Goal: Task Accomplishment & Management: Use online tool/utility

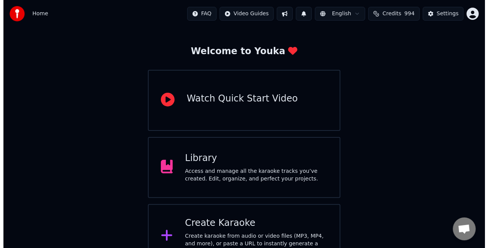
scroll to position [38, 0]
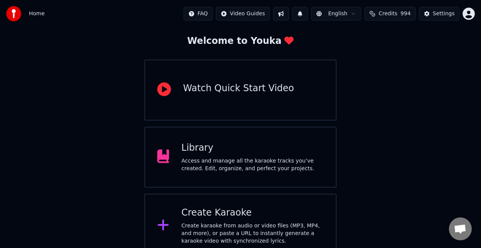
click at [262, 220] on div "Create Karaoke Create karaoke from audio or video files (MP3, MP4, and more), o…" at bounding box center [252, 226] width 143 height 38
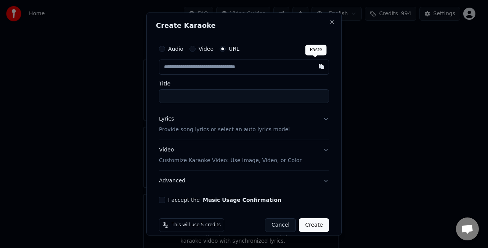
click at [315, 67] on button "button" at bounding box center [321, 66] width 15 height 14
type input "**********"
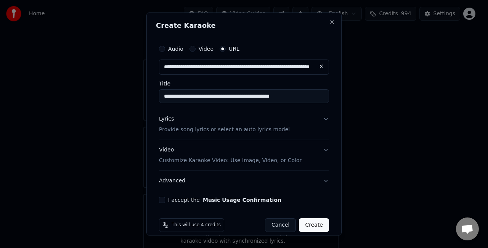
click at [301, 99] on input "**********" at bounding box center [244, 96] width 170 height 14
type input "**********"
click at [162, 197] on button "I accept the Music Usage Confirmation" at bounding box center [162, 199] width 6 height 6
click at [310, 219] on button "Create" at bounding box center [314, 225] width 30 height 14
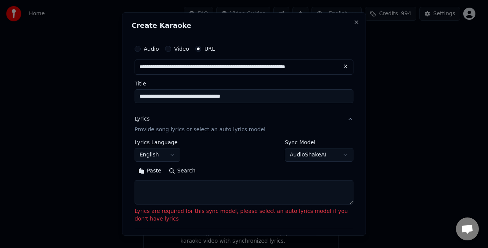
click at [238, 128] on p "Provide song lyrics or select an auto lyrics model" at bounding box center [200, 129] width 131 height 8
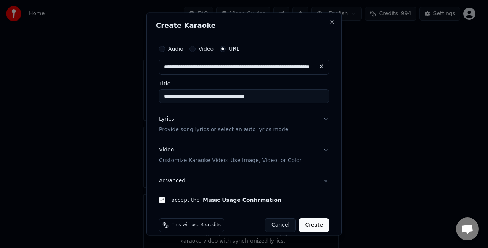
click at [238, 128] on p "Provide song lyrics or select an auto lyrics model" at bounding box center [224, 129] width 131 height 8
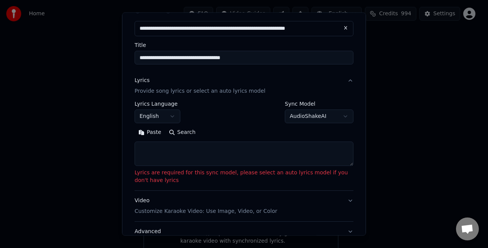
click at [157, 135] on button "Paste" at bounding box center [150, 132] width 30 height 12
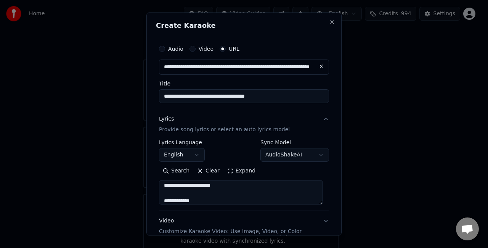
scroll to position [3, 0]
click at [241, 193] on textarea at bounding box center [241, 192] width 164 height 24
click at [229, 200] on textarea at bounding box center [241, 192] width 164 height 24
click at [162, 186] on textarea at bounding box center [241, 192] width 164 height 24
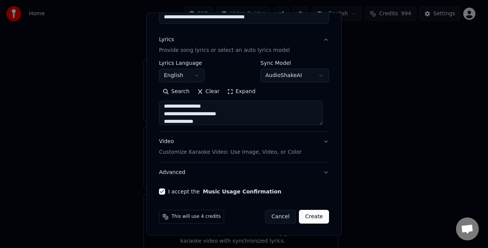
scroll to position [56, 0]
click at [165, 117] on textarea at bounding box center [241, 113] width 164 height 24
click at [249, 107] on textarea "**********" at bounding box center [241, 113] width 164 height 24
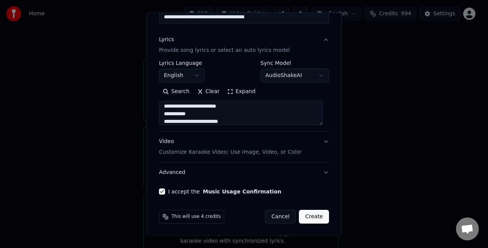
click at [247, 122] on textarea "**********" at bounding box center [241, 113] width 164 height 24
click at [237, 124] on textarea "**********" at bounding box center [241, 113] width 164 height 24
click at [179, 107] on textarea "**********" at bounding box center [241, 113] width 164 height 24
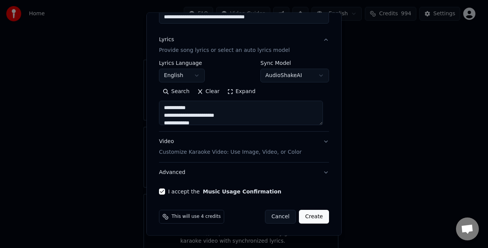
click at [164, 107] on textarea "**********" at bounding box center [241, 113] width 164 height 24
type textarea "**********"
click at [308, 214] on button "Create" at bounding box center [314, 217] width 30 height 14
select select "**"
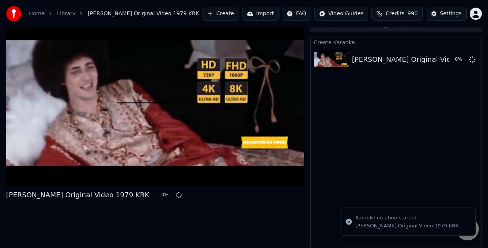
scroll to position [8, 0]
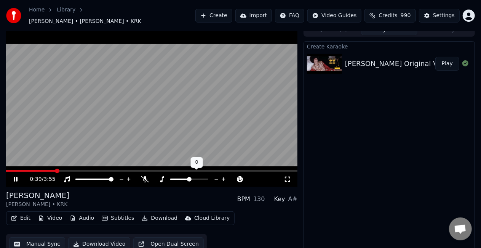
click at [217, 175] on icon at bounding box center [216, 179] width 7 height 8
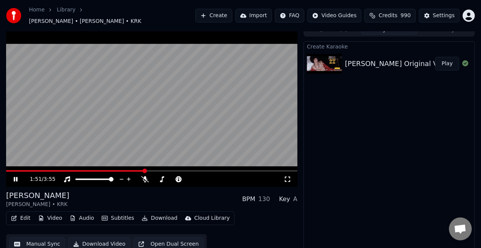
click at [14, 178] on icon at bounding box center [21, 179] width 18 height 6
click at [26, 213] on button "Edit" at bounding box center [21, 218] width 26 height 11
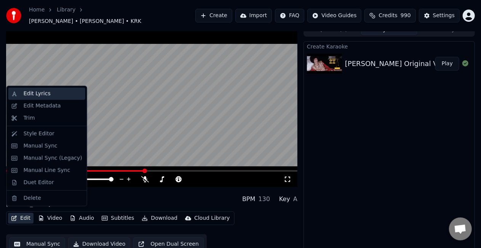
click at [42, 93] on div "Edit Lyrics" at bounding box center [37, 94] width 27 height 8
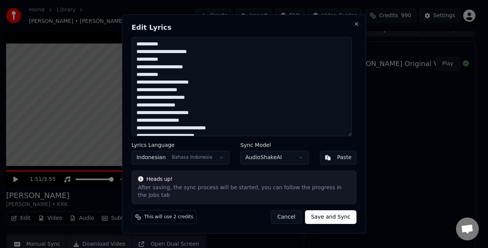
scroll to position [38, 0]
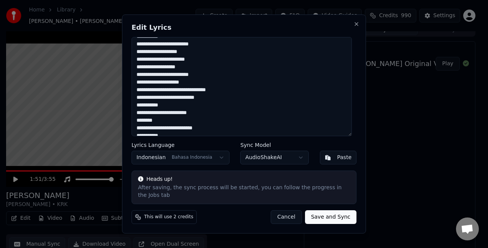
click at [239, 103] on textarea "**********" at bounding box center [242, 86] width 220 height 99
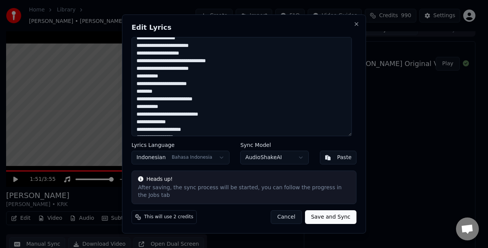
scroll to position [76, 0]
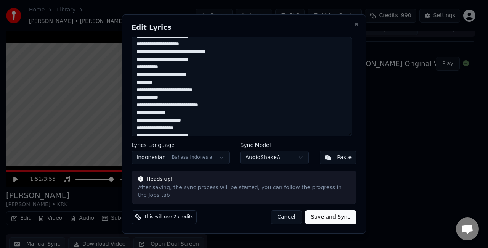
click at [233, 107] on textarea "**********" at bounding box center [242, 86] width 220 height 99
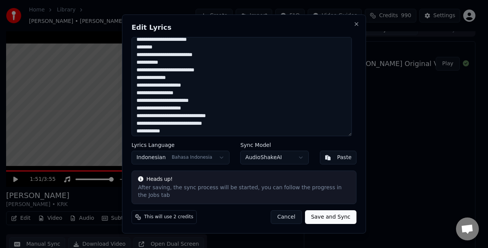
scroll to position [113, 0]
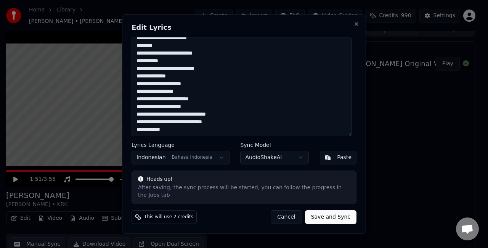
type textarea "**********"
click at [329, 217] on button "Save and Sync" at bounding box center [330, 217] width 51 height 14
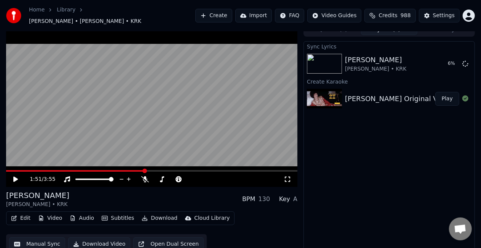
click at [7, 170] on span at bounding box center [75, 171] width 139 height 2
click at [6, 168] on span at bounding box center [8, 170] width 5 height 5
click at [16, 177] on icon at bounding box center [16, 179] width 4 height 5
click at [26, 213] on button "Edit" at bounding box center [21, 218] width 26 height 11
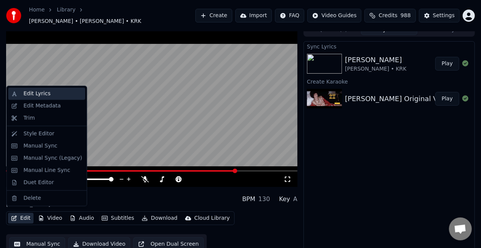
click at [53, 96] on div "Edit Lyrics" at bounding box center [53, 94] width 59 height 8
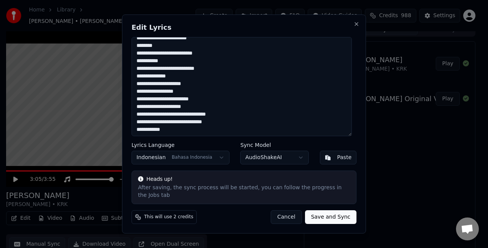
click at [202, 89] on textarea "**********" at bounding box center [242, 86] width 220 height 99
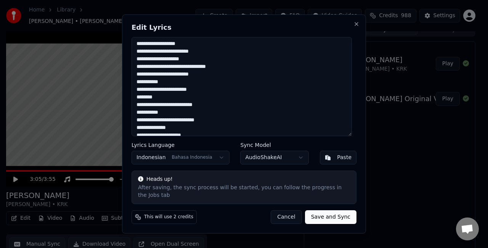
scroll to position [45, 0]
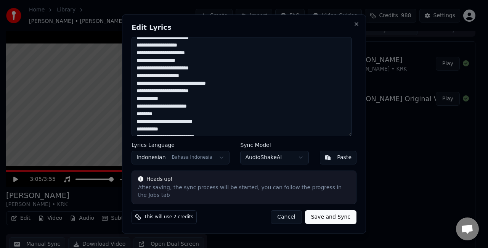
click at [231, 53] on textarea "**********" at bounding box center [242, 86] width 220 height 99
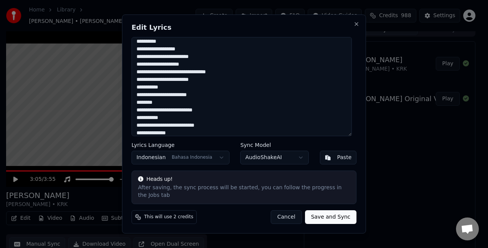
scroll to position [128, 0]
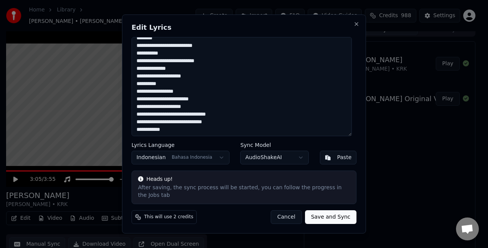
type textarea "**********"
click at [335, 215] on button "Save and Sync" at bounding box center [330, 217] width 51 height 14
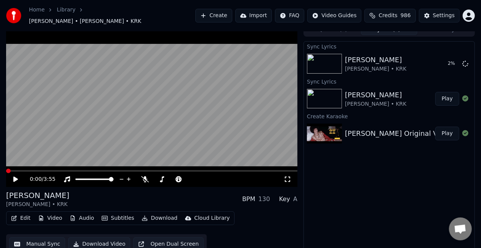
click at [6, 170] on span at bounding box center [6, 171] width 0 height 2
click at [442, 61] on button "Play" at bounding box center [448, 64] width 24 height 14
click at [18, 177] on icon at bounding box center [21, 179] width 18 height 6
click at [23, 214] on button "Edit" at bounding box center [21, 218] width 26 height 11
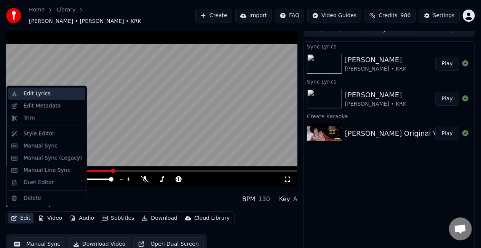
click at [48, 93] on div "Edit Lyrics" at bounding box center [53, 94] width 59 height 8
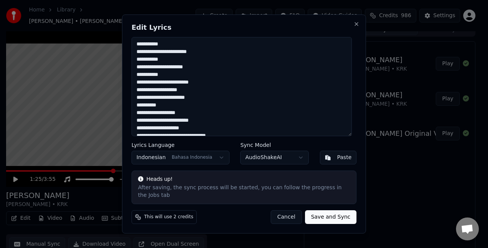
click at [153, 108] on textarea "**********" at bounding box center [242, 86] width 220 height 99
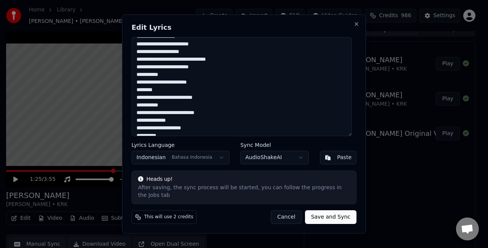
scroll to position [114, 0]
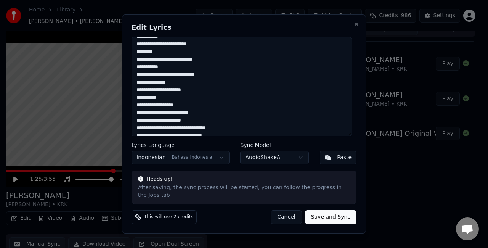
click at [168, 98] on textarea "**********" at bounding box center [242, 86] width 220 height 99
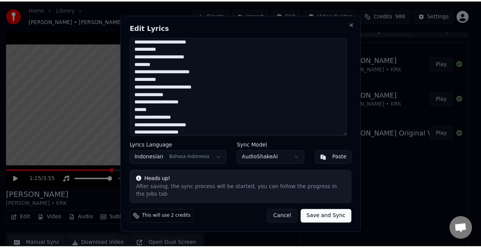
scroll to position [128, 0]
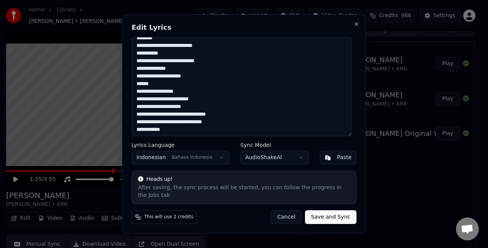
type textarea "**********"
click at [319, 213] on button "Save and Sync" at bounding box center [330, 217] width 51 height 14
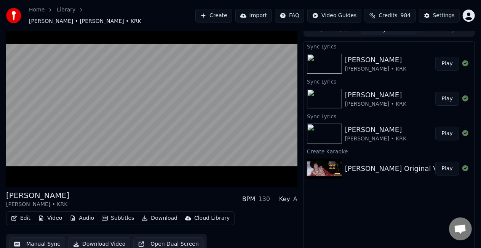
click at [449, 63] on button "Play" at bounding box center [448, 64] width 24 height 14
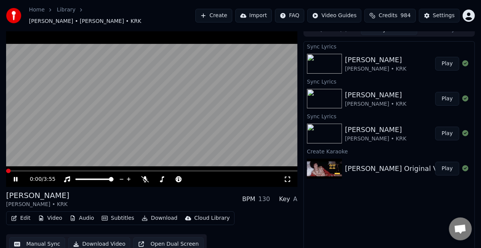
click at [14, 177] on icon at bounding box center [16, 179] width 4 height 5
click at [439, 16] on div "Settings" at bounding box center [444, 16] width 22 height 8
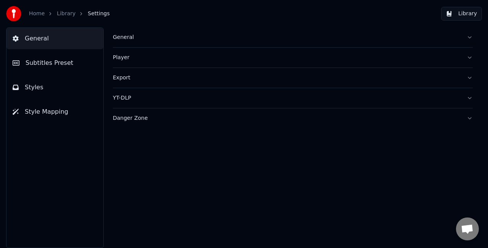
click at [123, 37] on div "General" at bounding box center [287, 38] width 348 height 8
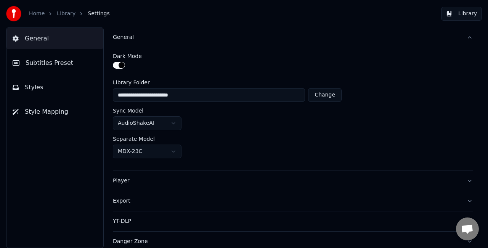
scroll to position [2, 0]
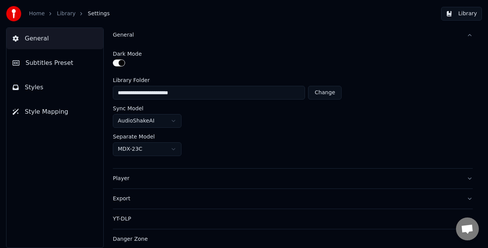
click at [157, 178] on div "Player" at bounding box center [287, 179] width 348 height 8
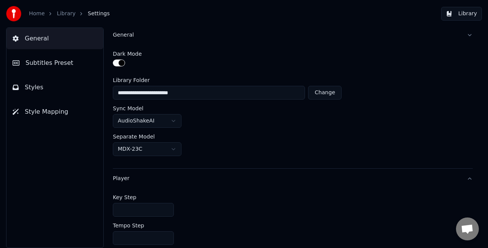
scroll to position [0, 0]
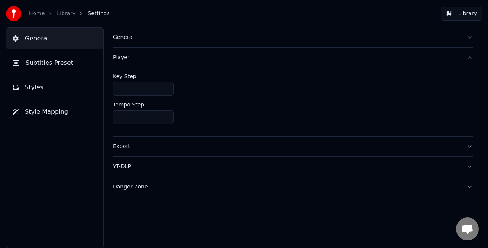
click at [173, 151] on button "Export" at bounding box center [293, 146] width 360 height 20
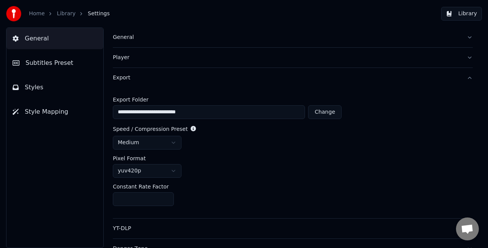
click at [153, 227] on div "YT-DLP" at bounding box center [287, 229] width 348 height 8
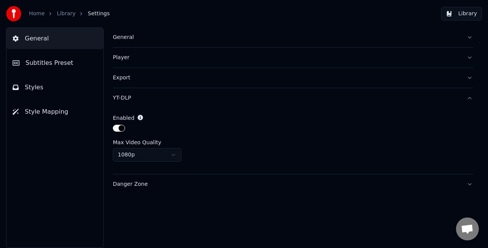
click at [46, 64] on span "Subtitles Preset" at bounding box center [50, 62] width 48 height 9
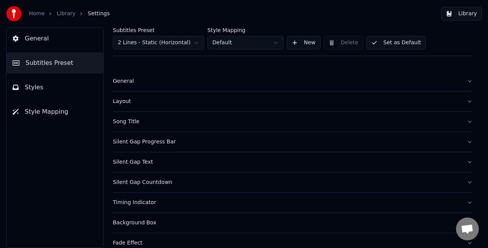
click at [193, 105] on button "Layout" at bounding box center [293, 101] width 360 height 20
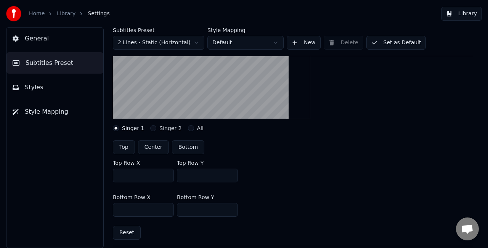
scroll to position [152, 0]
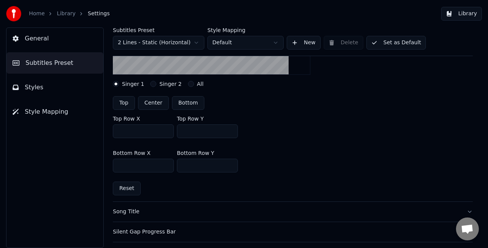
click at [130, 191] on button "Reset" at bounding box center [127, 188] width 28 height 14
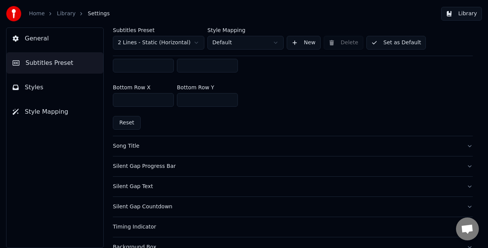
scroll to position [229, 0]
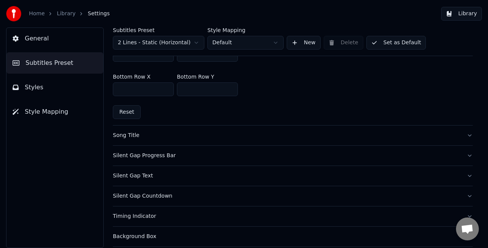
click at [136, 132] on div "Song Title" at bounding box center [287, 136] width 348 height 8
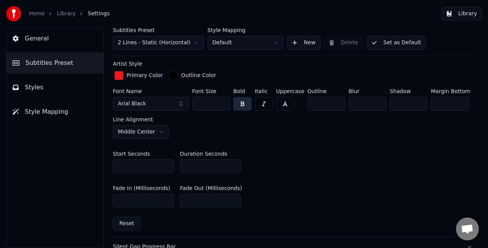
scroll to position [343, 0]
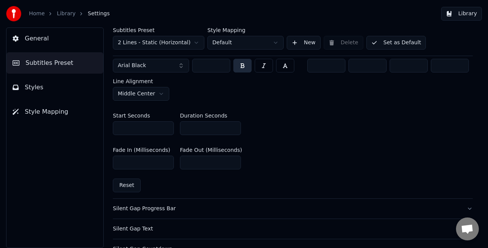
click at [135, 185] on button "Reset" at bounding box center [127, 185] width 28 height 14
type input "***"
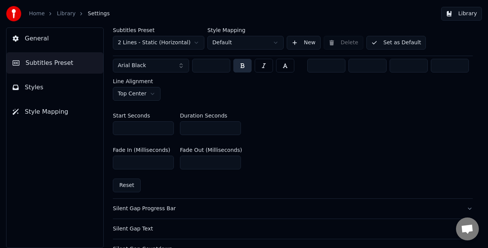
click at [127, 184] on button "Reset" at bounding box center [127, 185] width 28 height 14
click at [152, 207] on div "Silent Gap Progress Bar" at bounding box center [287, 209] width 348 height 8
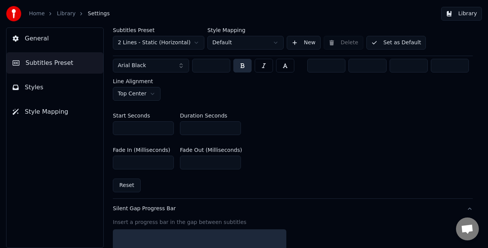
scroll to position [346, 0]
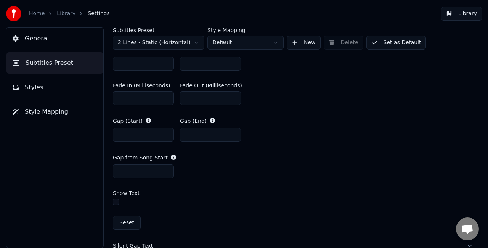
click at [124, 219] on button "Reset" at bounding box center [127, 223] width 28 height 14
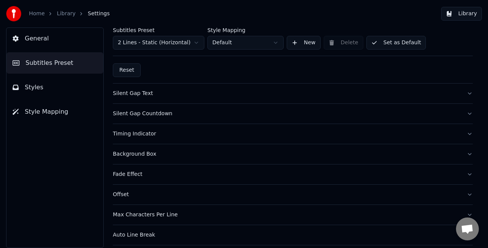
scroll to position [519, 0]
click at [133, 75] on div "Silent Gap Text" at bounding box center [287, 73] width 348 height 8
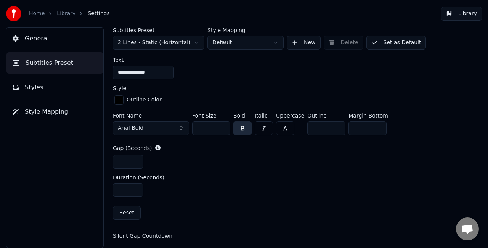
scroll to position [283, 0]
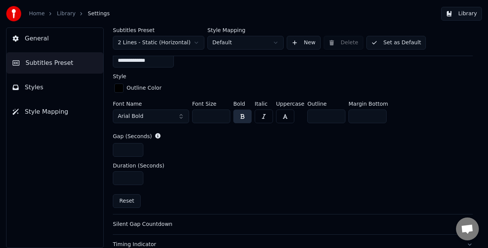
click at [130, 202] on button "Reset" at bounding box center [127, 201] width 28 height 14
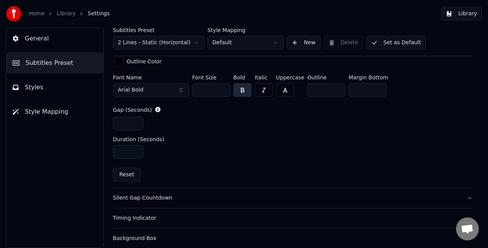
scroll to position [321, 0]
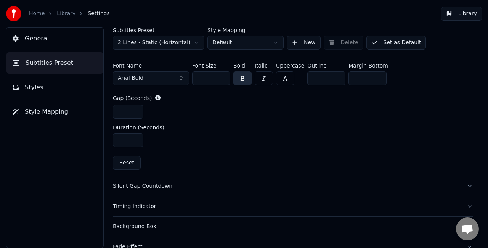
click at [152, 184] on div "Silent Gap Countdown" at bounding box center [287, 186] width 348 height 8
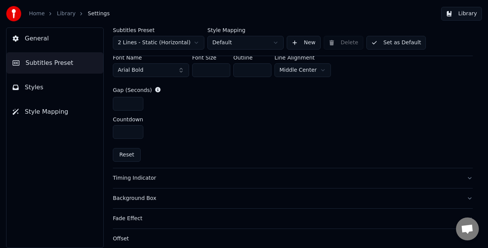
click at [122, 154] on button "Reset" at bounding box center [127, 155] width 28 height 14
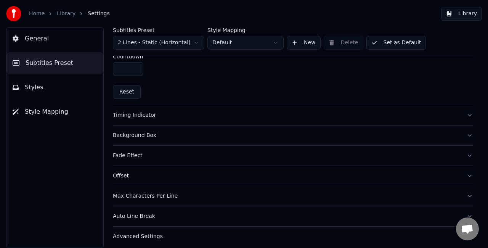
scroll to position [386, 0]
click at [125, 112] on div "Timing Indicator" at bounding box center [287, 113] width 348 height 8
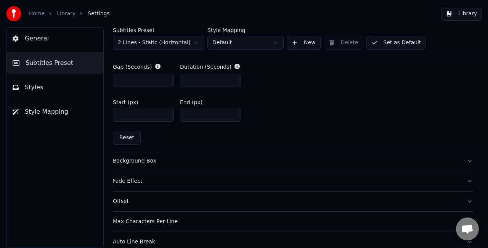
click at [128, 138] on button "Reset" at bounding box center [127, 138] width 28 height 14
click at [136, 159] on div "Background Box" at bounding box center [287, 161] width 348 height 8
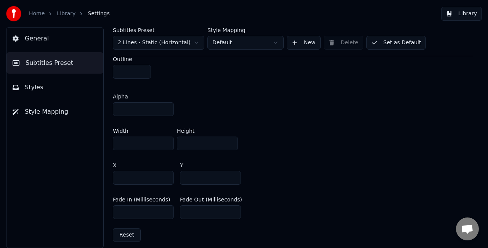
click at [124, 234] on button "Reset" at bounding box center [127, 235] width 28 height 14
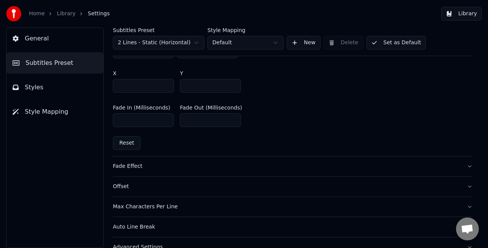
scroll to position [491, 0]
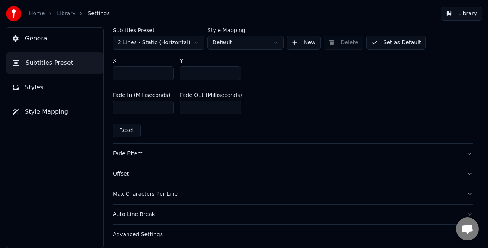
click at [125, 152] on div "Fade Effect" at bounding box center [287, 154] width 348 height 8
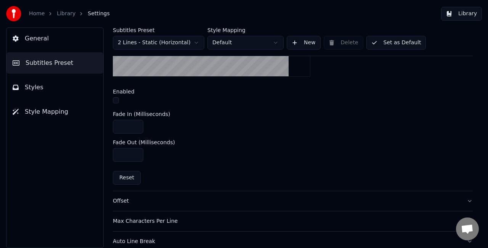
scroll to position [295, 0]
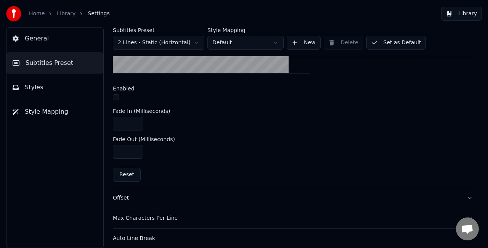
click at [130, 176] on button "Reset" at bounding box center [127, 175] width 28 height 14
click at [121, 195] on div "Offset" at bounding box center [287, 198] width 348 height 8
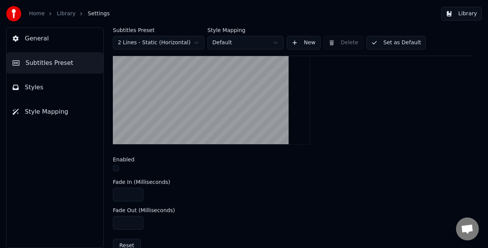
scroll to position [180, 0]
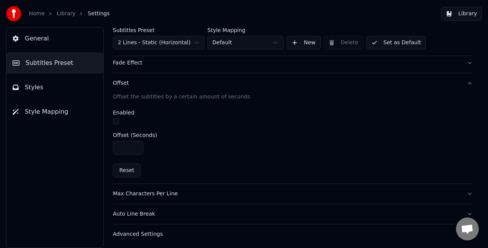
click at [130, 172] on button "Reset" at bounding box center [127, 171] width 28 height 14
click at [154, 192] on div "Max Characters Per Line" at bounding box center [287, 194] width 348 height 8
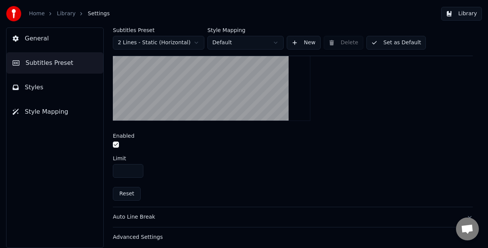
scroll to position [291, 0]
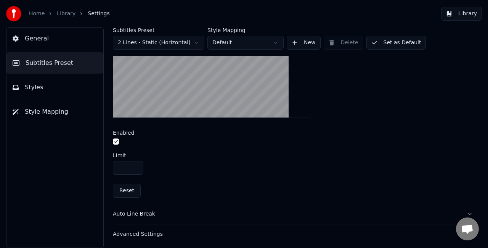
click at [128, 190] on button "Reset" at bounding box center [127, 191] width 28 height 14
click at [137, 214] on div "Auto Line Break" at bounding box center [287, 214] width 348 height 8
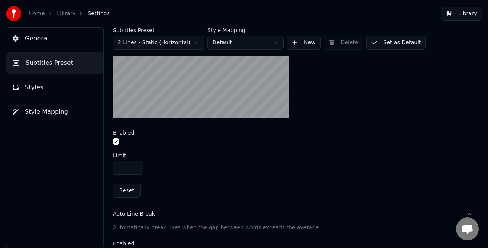
scroll to position [180, 0]
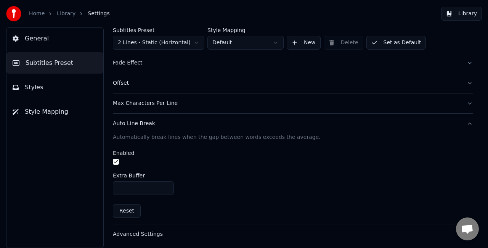
click at [129, 206] on button "Reset" at bounding box center [127, 211] width 28 height 14
click at [139, 230] on div "Advanced Settings" at bounding box center [287, 234] width 348 height 8
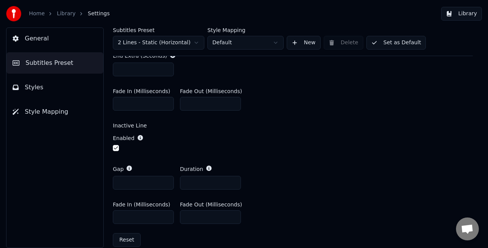
scroll to position [313, 0]
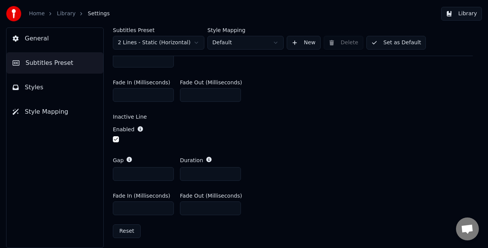
click at [124, 228] on button "Reset" at bounding box center [127, 231] width 28 height 14
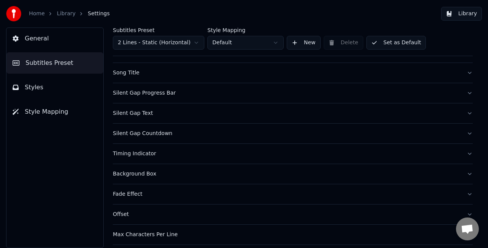
scroll to position [0, 0]
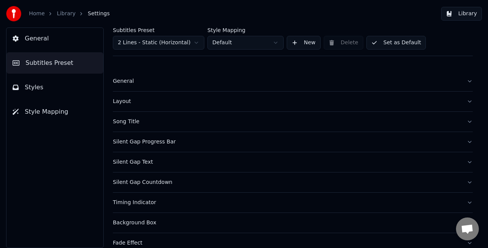
click at [75, 85] on button "Styles" at bounding box center [54, 87] width 97 height 21
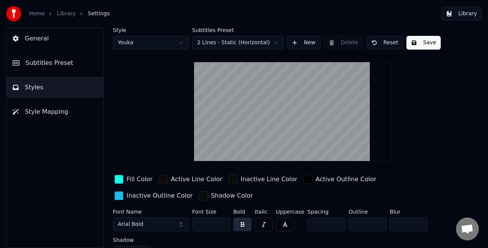
click at [420, 43] on button "Save" at bounding box center [423, 43] width 34 height 14
click at [55, 114] on span "Style Mapping" at bounding box center [46, 111] width 43 height 9
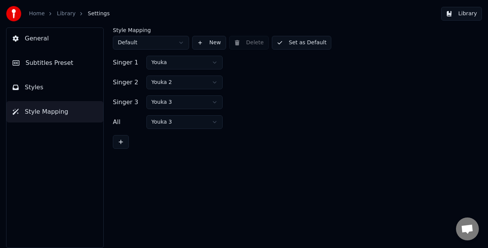
click at [217, 63] on html "Home Library Settings Library General Subtitles Preset Styles Style Mapping Sty…" at bounding box center [244, 124] width 488 height 248
click at [313, 39] on button "Set as Default" at bounding box center [302, 43] width 60 height 14
click at [473, 11] on button "Library" at bounding box center [461, 14] width 41 height 14
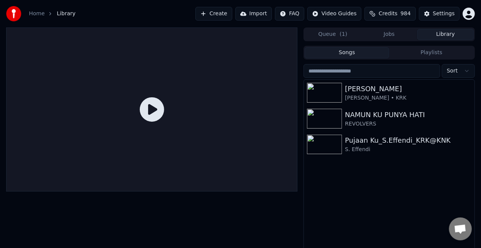
click at [390, 35] on button "Jobs" at bounding box center [389, 34] width 56 height 11
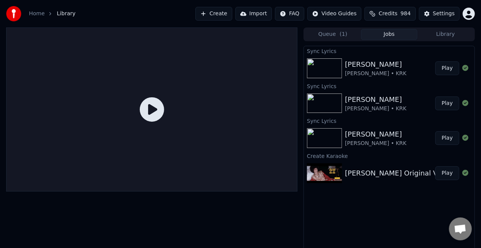
click at [448, 68] on button "Play" at bounding box center [448, 68] width 24 height 14
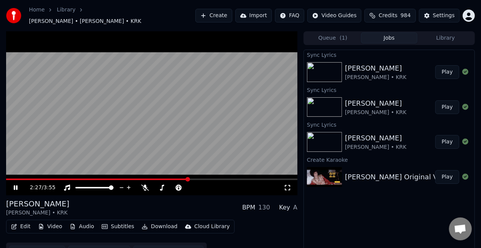
click at [16, 184] on icon at bounding box center [21, 187] width 18 height 6
click at [167, 178] on span at bounding box center [97, 179] width 183 height 2
click at [16, 185] on icon at bounding box center [15, 187] width 5 height 5
click at [16, 184] on icon at bounding box center [21, 187] width 18 height 6
click at [24, 222] on button "Edit" at bounding box center [21, 226] width 26 height 11
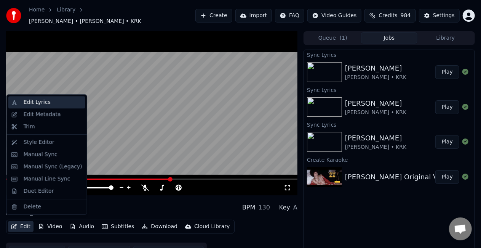
click at [39, 100] on div "Edit Lyrics" at bounding box center [37, 102] width 27 height 8
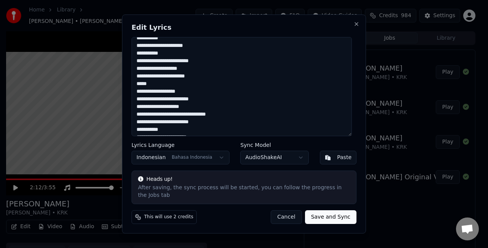
scroll to position [38, 0]
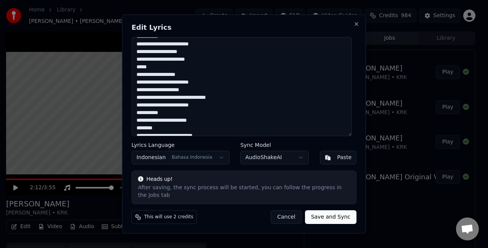
click at [223, 111] on textarea "**********" at bounding box center [242, 86] width 220 height 99
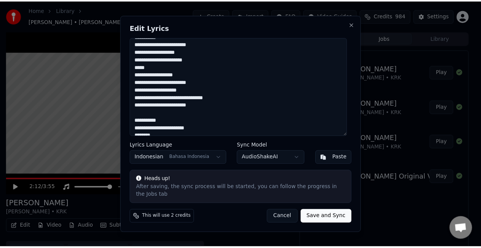
scroll to position [109, 0]
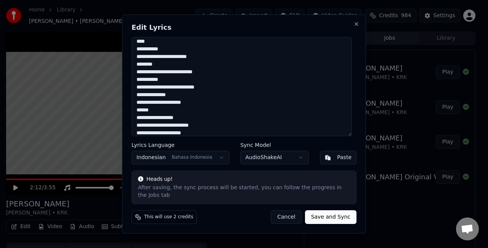
type textarea "**********"
click at [337, 210] on button "Save and Sync" at bounding box center [330, 217] width 51 height 14
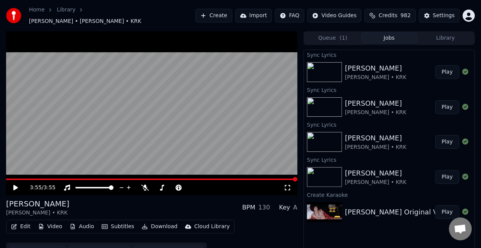
click at [450, 67] on button "Play" at bounding box center [448, 72] width 24 height 14
click at [154, 223] on button "Download" at bounding box center [160, 226] width 42 height 11
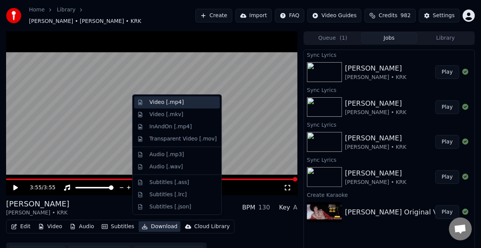
click at [156, 101] on div "Video [.mp4]" at bounding box center [166, 102] width 34 height 8
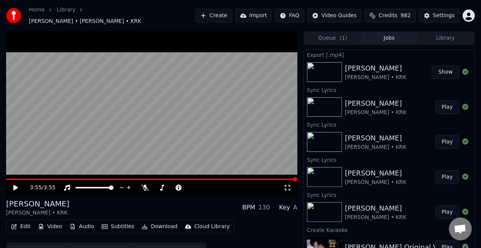
click at [447, 71] on button "Show" at bounding box center [445, 72] width 27 height 14
click at [21, 223] on button "Edit" at bounding box center [21, 226] width 26 height 11
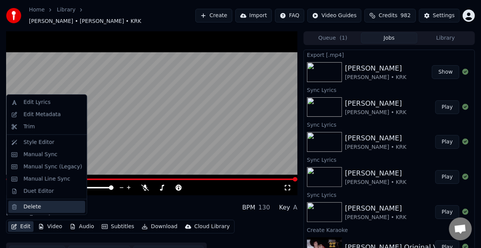
click at [31, 206] on div "Delete" at bounding box center [33, 207] width 18 height 8
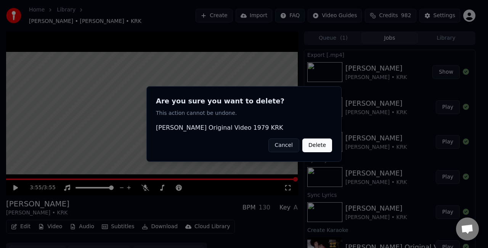
click at [318, 148] on button "Delete" at bounding box center [317, 145] width 30 height 14
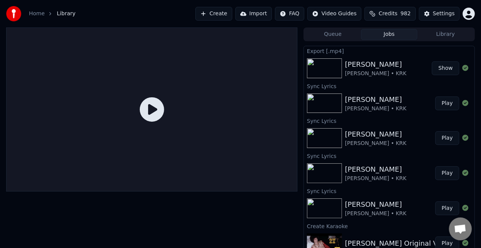
click at [371, 74] on div "[PERSON_NAME] • KRK" at bounding box center [376, 74] width 62 height 8
